Goal: Transaction & Acquisition: Purchase product/service

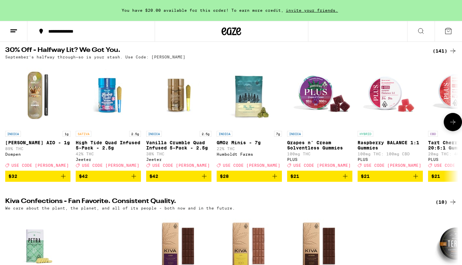
scroll to position [66, 0]
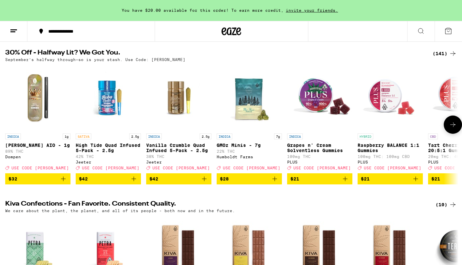
click at [448, 127] on icon at bounding box center [452, 125] width 8 height 8
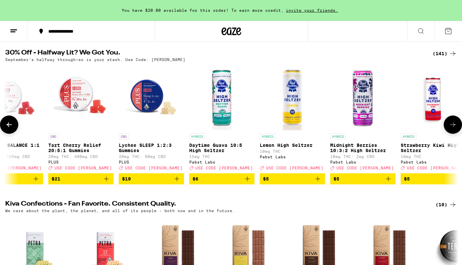
scroll to position [0, 380]
